Goal: Obtain resource: Download file/media

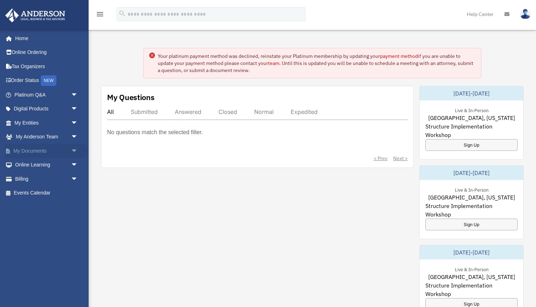
click at [25, 147] on link "My Documents arrow_drop_down" at bounding box center [47, 151] width 84 height 14
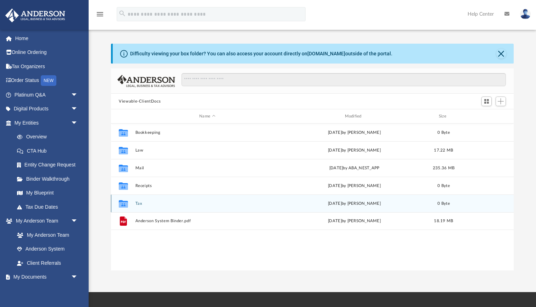
scroll to position [0, 0]
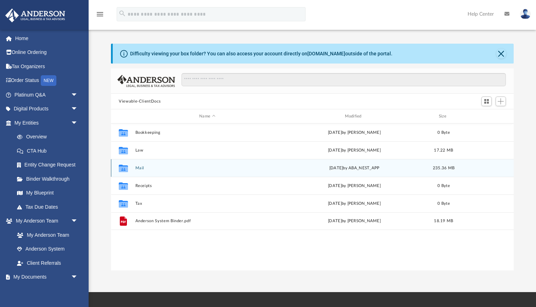
click at [134, 167] on div "Collaborated Folder Mail [DATE] by ABA_NEST_APP 235.36 MB" at bounding box center [312, 168] width 403 height 18
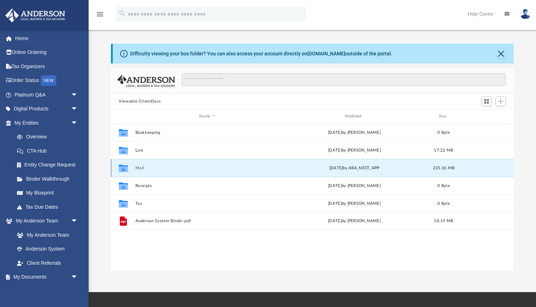
click at [145, 166] on button "Mail" at bounding box center [207, 168] width 144 height 5
click at [143, 168] on button "Mail" at bounding box center [207, 168] width 144 height 5
click at [502, 52] on button "Close" at bounding box center [501, 54] width 10 height 10
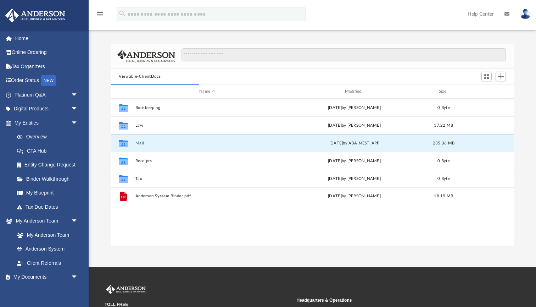
click at [284, 141] on div "[DATE] by ABA_NEST_APP" at bounding box center [355, 143] width 144 height 6
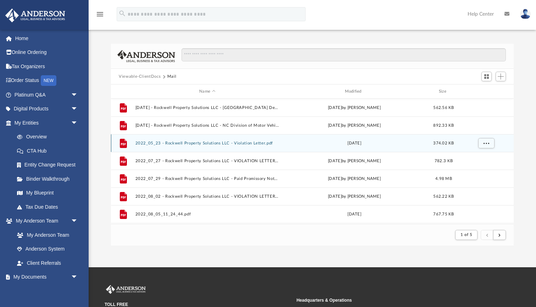
scroll to position [139, 403]
click at [126, 139] on icon "File" at bounding box center [123, 142] width 11 height 11
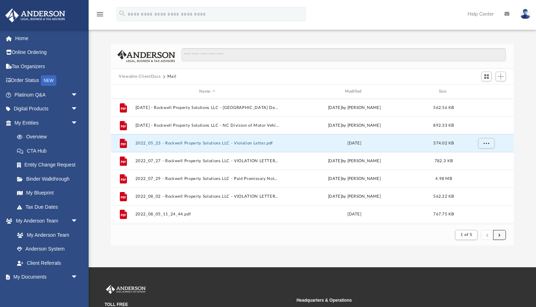
click at [501, 238] on button "submit" at bounding box center [499, 235] width 13 height 10
click at [500, 235] on span "submit" at bounding box center [499, 235] width 2 height 4
click at [500, 234] on span "submit" at bounding box center [499, 235] width 2 height 4
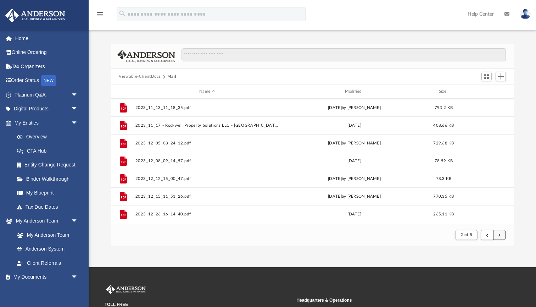
click at [501, 235] on span "submit" at bounding box center [499, 235] width 2 height 4
click at [501, 234] on button "submit" at bounding box center [499, 235] width 13 height 10
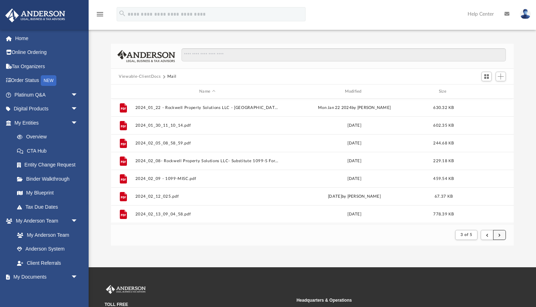
click at [501, 235] on button "submit" at bounding box center [499, 235] width 13 height 10
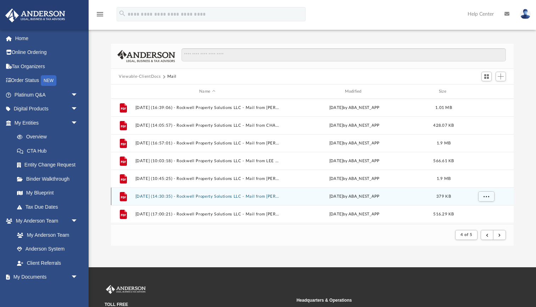
click at [197, 196] on button "2025.03.07 (14:30:35) - Rockwell Property Solutions LLC - Mail from Riley Pope …" at bounding box center [207, 196] width 144 height 5
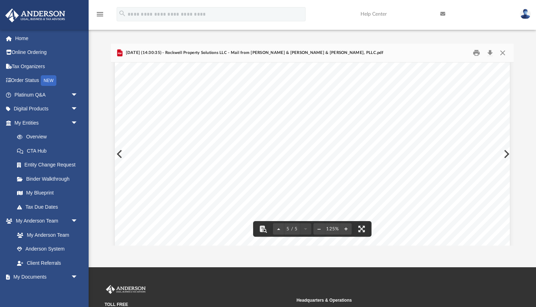
scroll to position [1760, 0]
click at [505, 151] on div "Page 5" at bounding box center [312, 141] width 395 height 255
click at [508, 152] on div "Page 5" at bounding box center [312, 141] width 395 height 255
click at [503, 49] on button "Close" at bounding box center [502, 53] width 13 height 11
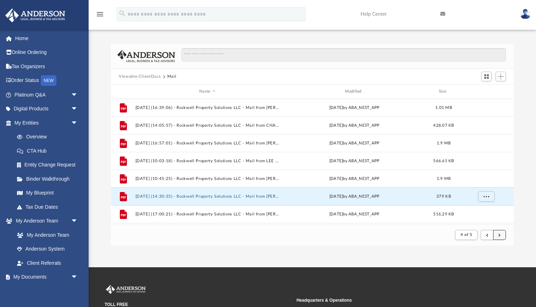
click at [501, 234] on button "submit" at bounding box center [499, 235] width 13 height 10
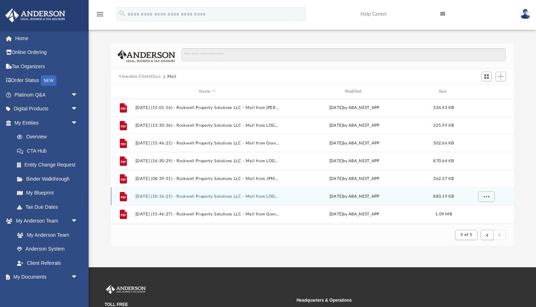
click at [187, 196] on button "2025.07.22 (10:16:21) - Rockwell Property Solutions LLC - Mail from LOGS Legal …" at bounding box center [207, 196] width 144 height 5
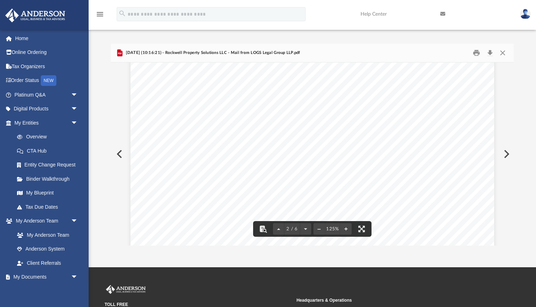
scroll to position [712, 0]
click at [507, 154] on button "Preview" at bounding box center [506, 154] width 16 height 20
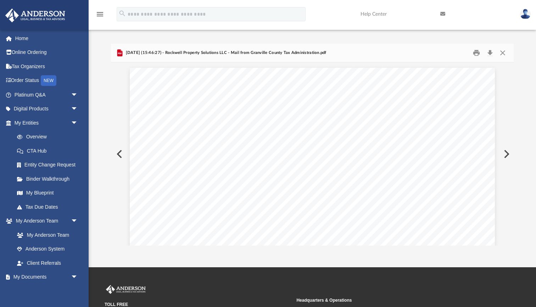
scroll to position [953, 0]
click at [507, 154] on button "Preview" at bounding box center [506, 154] width 16 height 20
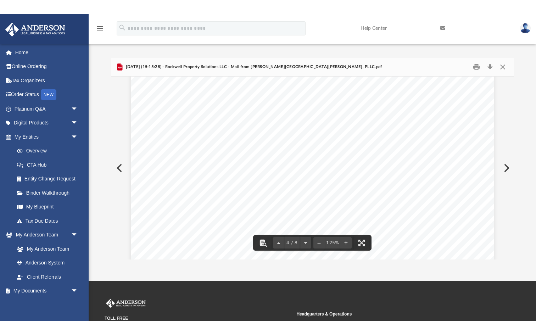
scroll to position [1508, 0]
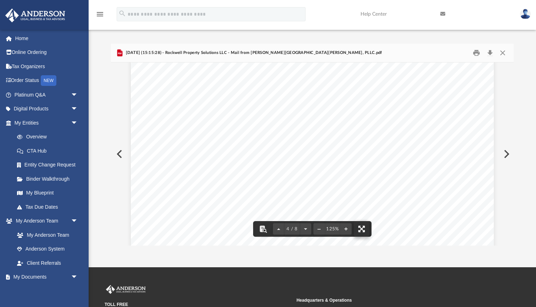
click at [361, 229] on button "File preview" at bounding box center [362, 229] width 16 height 16
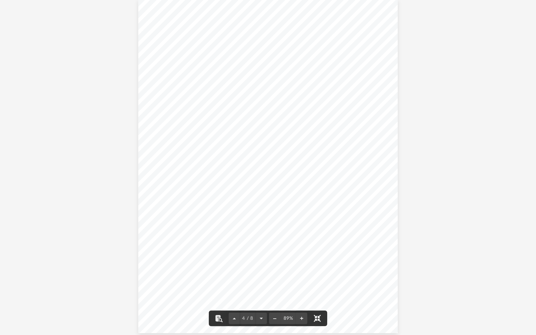
scroll to position [1032, 0]
click at [300, 306] on button "File preview" at bounding box center [301, 319] width 11 height 16
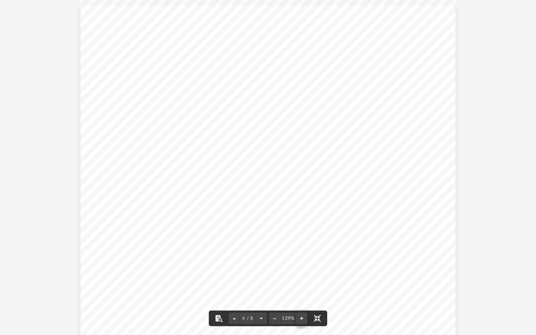
click at [300, 306] on button "File preview" at bounding box center [301, 319] width 11 height 16
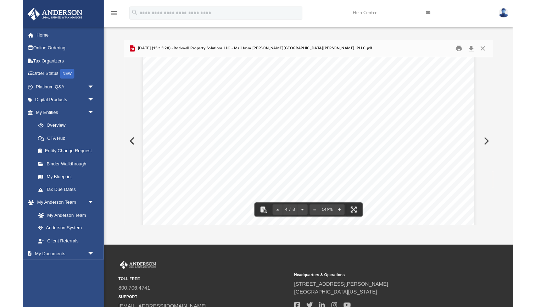
scroll to position [1433, 0]
